Goal: Transaction & Acquisition: Purchase product/service

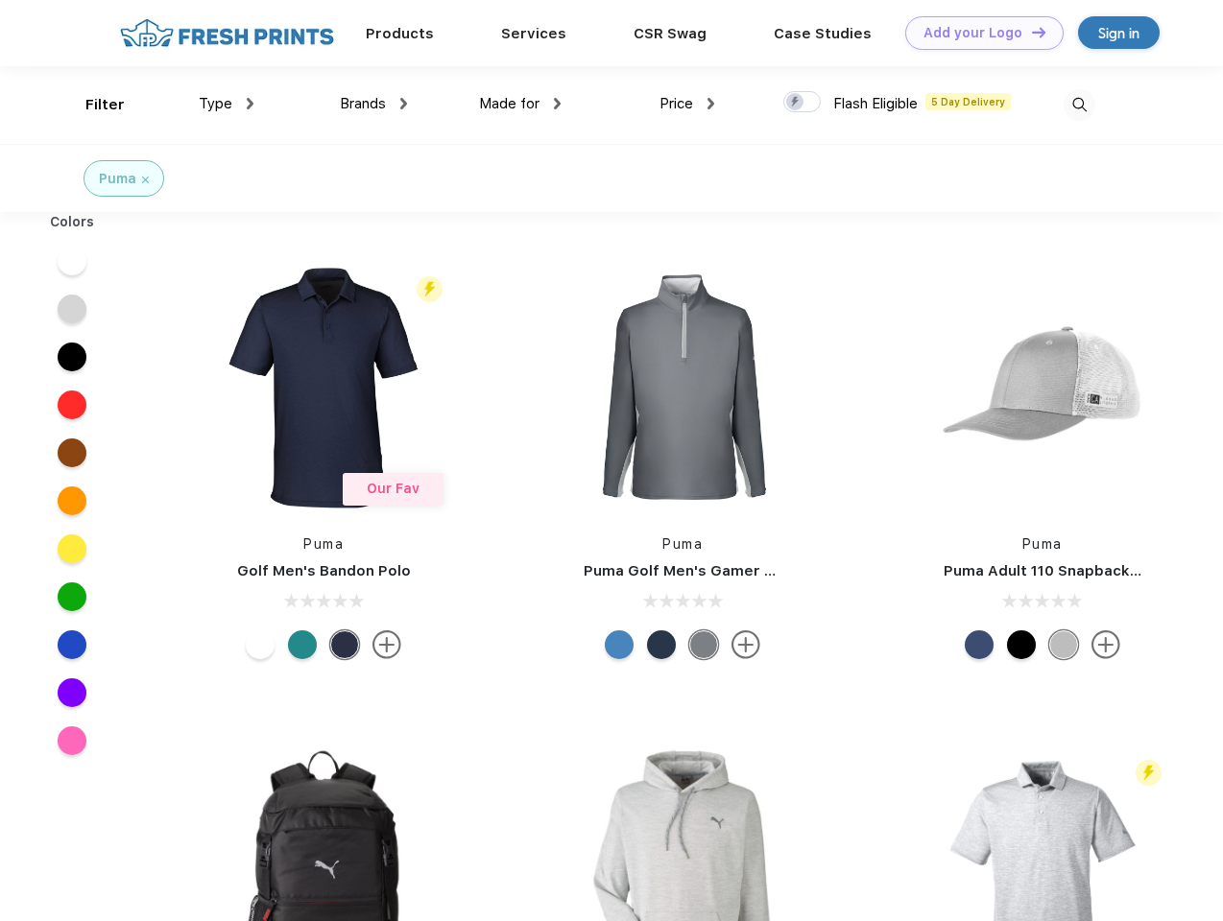
click at [977, 33] on link "Add your Logo Design Tool" at bounding box center [984, 33] width 158 height 34
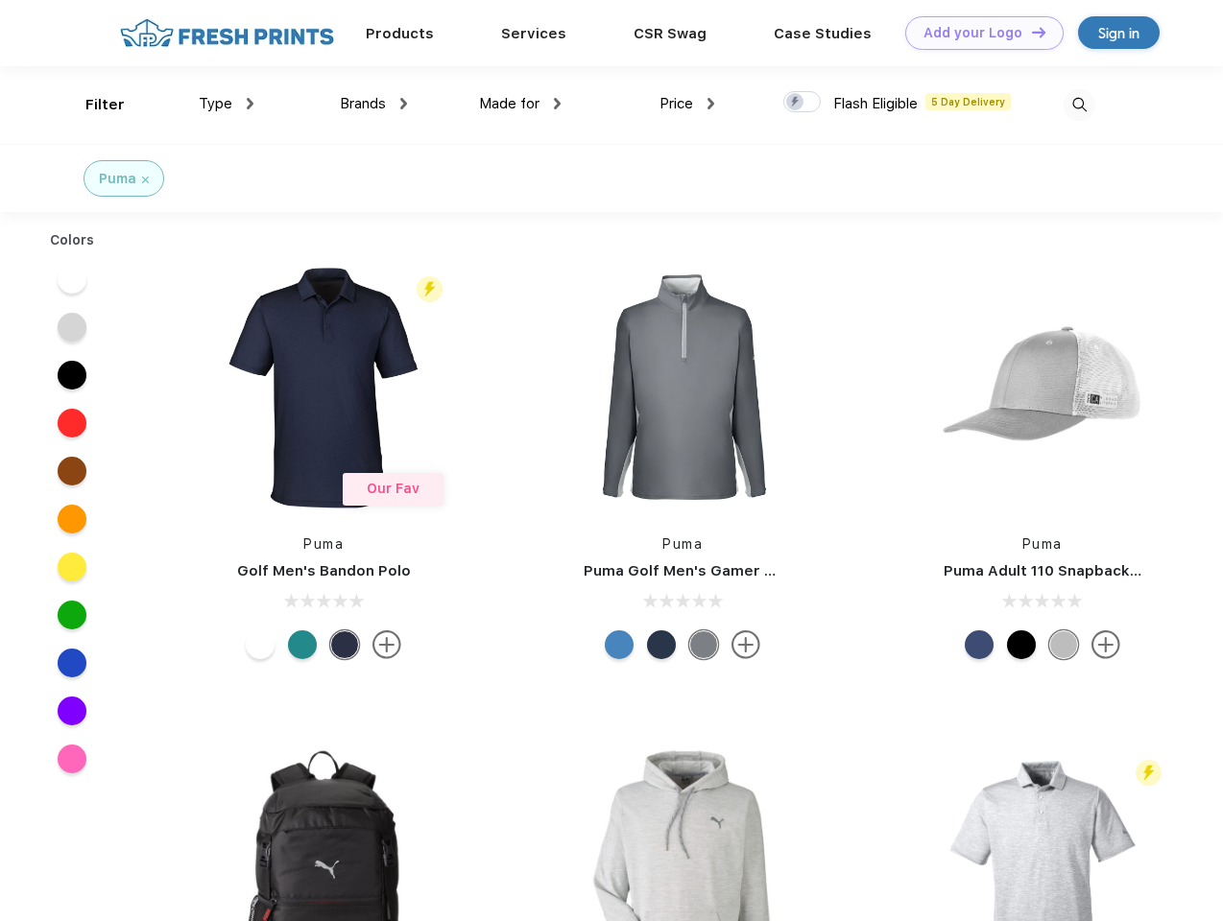
click at [0, 0] on div "Design Tool" at bounding box center [0, 0] width 0 height 0
click at [1030, 32] on link "Add your Logo Design Tool" at bounding box center [984, 33] width 158 height 34
click at [92, 105] on div "Filter" at bounding box center [104, 105] width 39 height 22
click at [226, 104] on span "Type" at bounding box center [216, 103] width 34 height 17
click at [373, 104] on span "Brands" at bounding box center [363, 103] width 46 height 17
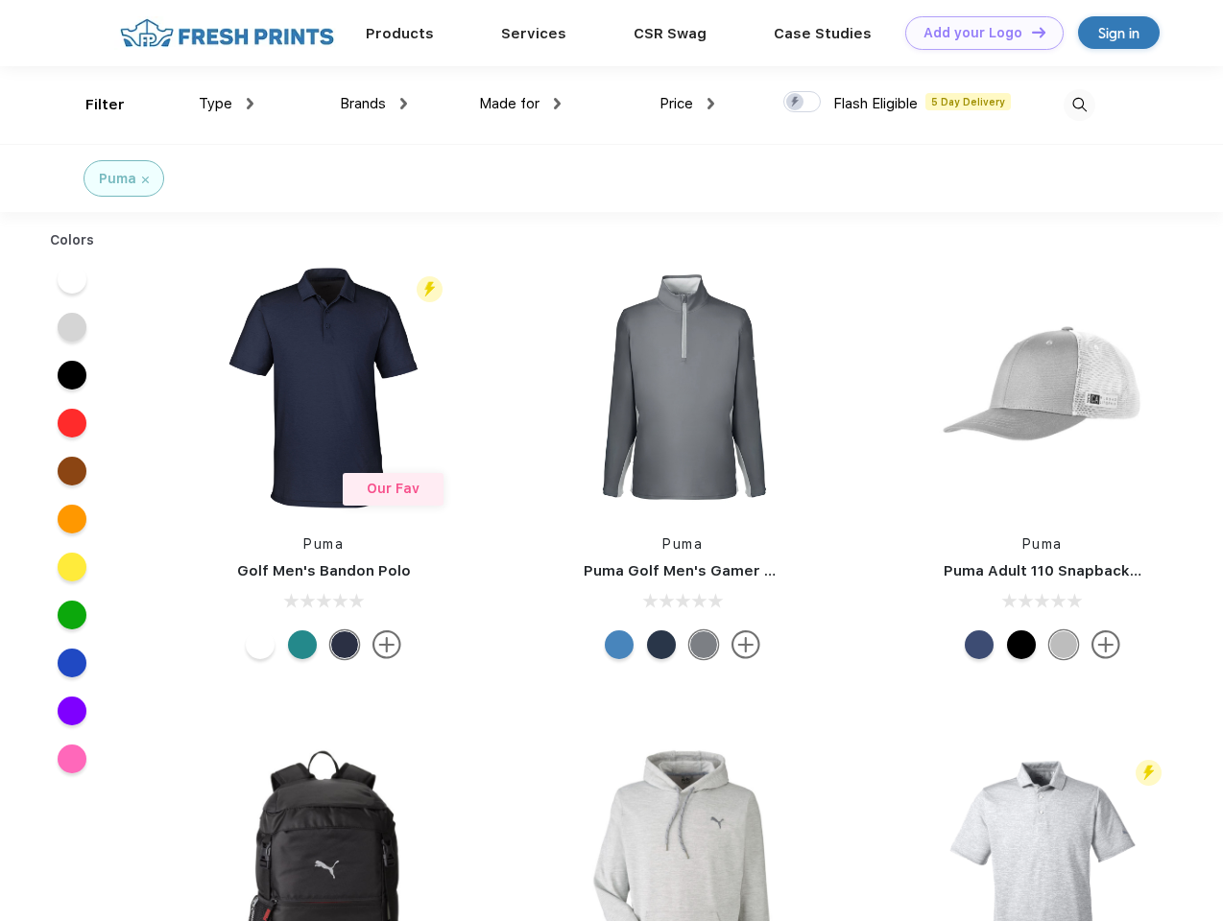
click at [520, 104] on span "Made for" at bounding box center [509, 103] width 60 height 17
click at [687, 104] on span "Price" at bounding box center [676, 103] width 34 height 17
click at [802, 103] on div at bounding box center [801, 101] width 37 height 21
click at [796, 103] on input "checkbox" at bounding box center [789, 96] width 12 height 12
click at [1079, 105] on img at bounding box center [1079, 105] width 32 height 32
